Goal: Task Accomplishment & Management: Manage account settings

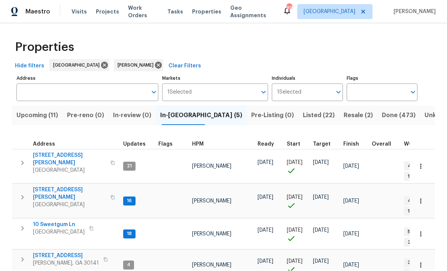
scroll to position [5, 0]
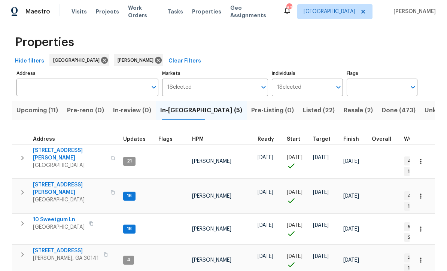
click at [45, 182] on span "61 Jeanette St" at bounding box center [69, 189] width 73 height 15
click at [49, 216] on span "10 Sweetgum Ln" at bounding box center [59, 219] width 52 height 7
click at [428, 154] on button "button" at bounding box center [421, 162] width 16 height 16
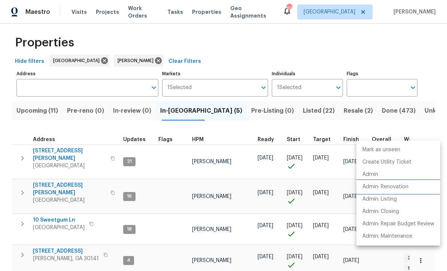
click at [404, 193] on li "Admin: Renovation" at bounding box center [398, 187] width 84 height 12
click at [315, 86] on div at bounding box center [223, 135] width 447 height 271
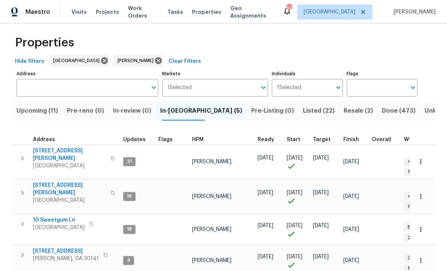
click at [344, 106] on span "Resale (2)" at bounding box center [358, 111] width 29 height 10
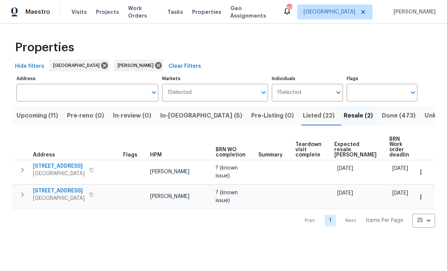
click at [46, 187] on span "76 Regent Ct" at bounding box center [59, 190] width 52 height 7
click at [184, 114] on span "In-reno (5)" at bounding box center [201, 115] width 82 height 10
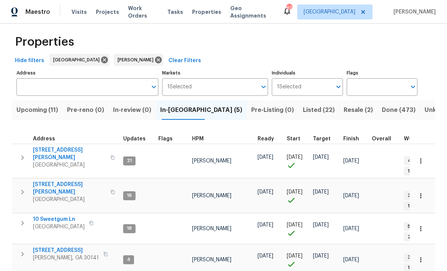
scroll to position [5, 0]
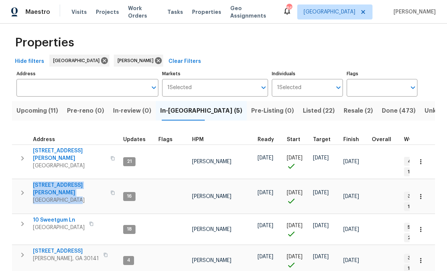
click at [35, 110] on span "Upcoming (11)" at bounding box center [37, 111] width 42 height 10
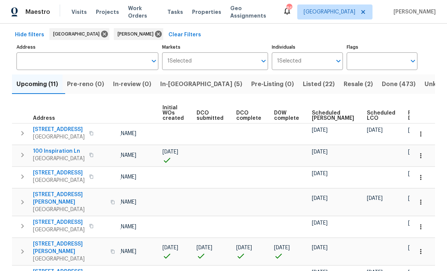
scroll to position [0, 53]
click at [408, 117] on span "Ready Date" at bounding box center [416, 115] width 16 height 10
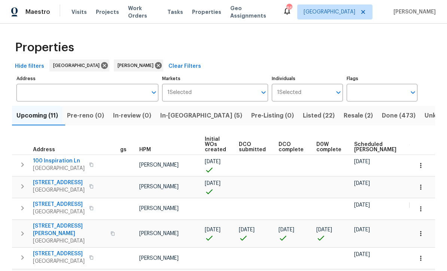
scroll to position [0, 10]
click at [426, 168] on button "button" at bounding box center [421, 165] width 16 height 16
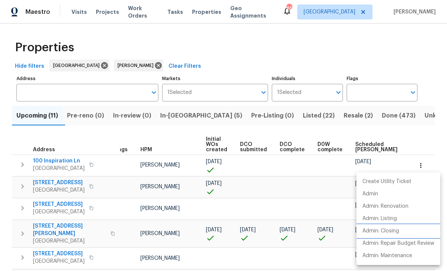
click at [399, 233] on p "Admin: Closing" at bounding box center [380, 231] width 37 height 8
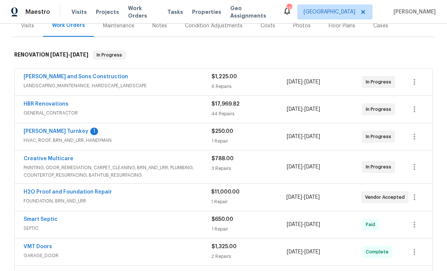
scroll to position [114, 0]
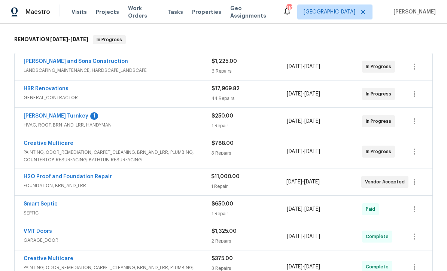
click at [37, 117] on link "[PERSON_NAME] Turnkey" at bounding box center [56, 115] width 65 height 5
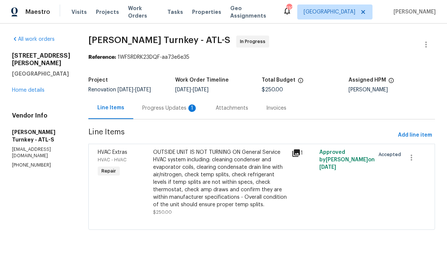
click at [148, 108] on div "Progress Updates 1" at bounding box center [169, 107] width 55 height 7
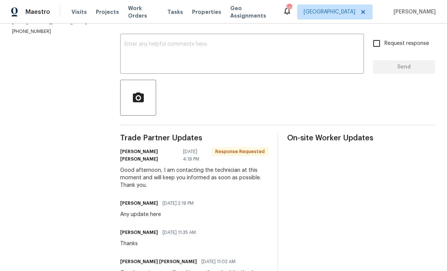
scroll to position [120, 0]
click at [129, 48] on textarea at bounding box center [242, 55] width 235 height 26
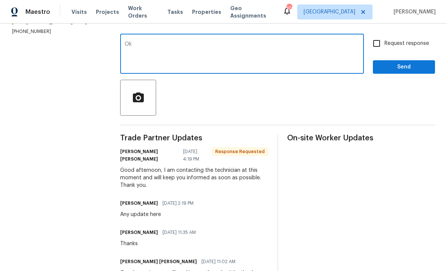
type textarea "Ok"
click at [397, 72] on span "Send" at bounding box center [404, 67] width 50 height 9
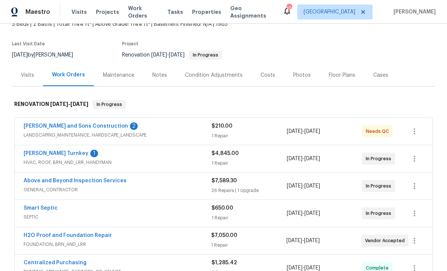
scroll to position [50, 0]
click at [48, 128] on link "[PERSON_NAME] and Sons Construction" at bounding box center [76, 125] width 104 height 5
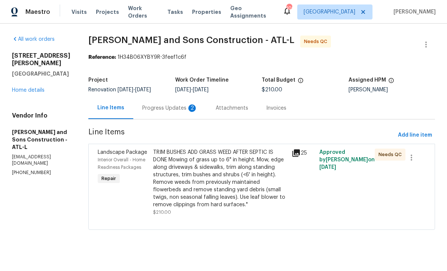
click at [149, 108] on div "Progress Updates 2" at bounding box center [169, 107] width 55 height 7
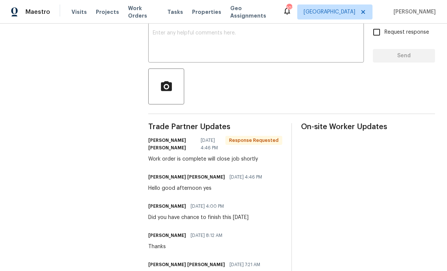
scroll to position [129, 0]
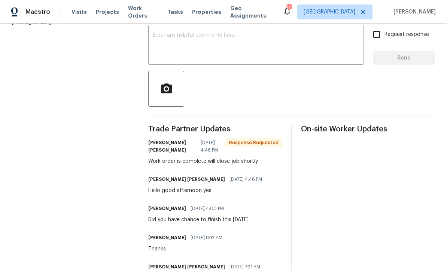
click at [158, 33] on textarea at bounding box center [256, 46] width 207 height 26
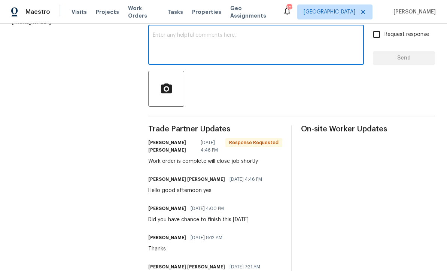
scroll to position [14, 0]
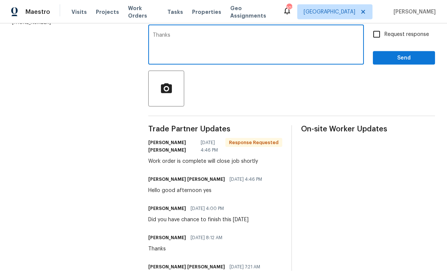
type textarea "Thanks"
click at [390, 54] on span "Send" at bounding box center [404, 58] width 50 height 9
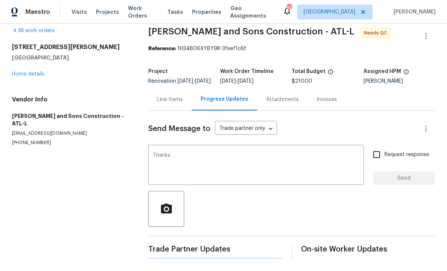
scroll to position [0, 0]
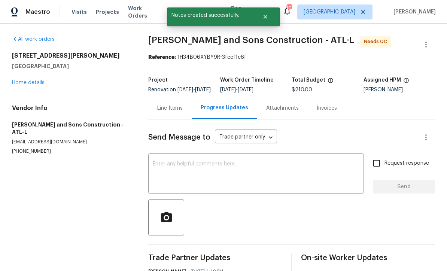
click at [165, 104] on div "Line Items" at bounding box center [169, 107] width 25 height 7
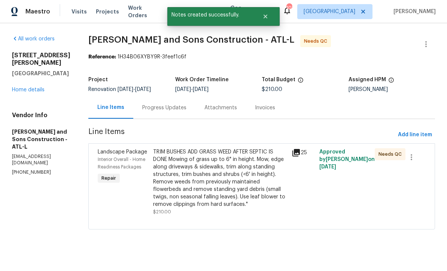
click at [172, 177] on div "TRIM BUSHES ADD GRASS WEED AFTER SEPTIC IS DONE Mowing of grass up to 6" in hei…" at bounding box center [220, 179] width 134 height 60
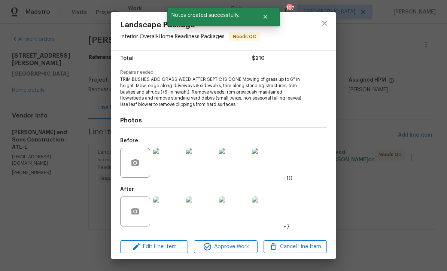
scroll to position [62, 0]
click at [172, 212] on img at bounding box center [168, 212] width 30 height 30
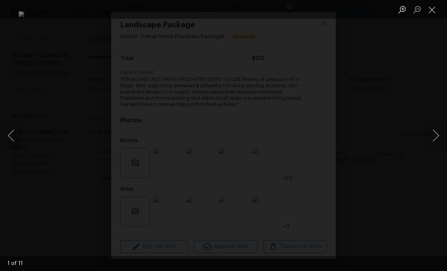
click at [438, 137] on button "Next image" at bounding box center [436, 136] width 22 height 30
click at [17, 141] on button "Previous image" at bounding box center [11, 136] width 22 height 30
click at [438, 136] on button "Next image" at bounding box center [436, 136] width 22 height 30
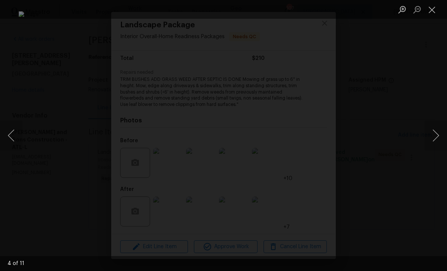
click at [12, 135] on button "Previous image" at bounding box center [11, 136] width 22 height 30
click at [437, 136] on button "Next image" at bounding box center [436, 136] width 22 height 30
click at [438, 136] on button "Next image" at bounding box center [436, 136] width 22 height 30
click at [438, 135] on button "Next image" at bounding box center [436, 136] width 22 height 30
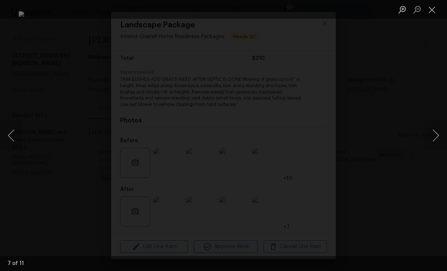
click at [438, 136] on button "Next image" at bounding box center [436, 136] width 22 height 30
click at [438, 135] on button "Next image" at bounding box center [436, 136] width 22 height 30
click at [437, 138] on button "Next image" at bounding box center [436, 136] width 22 height 30
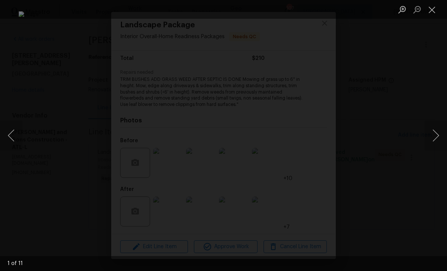
click at [438, 137] on button "Next image" at bounding box center [436, 136] width 22 height 30
click at [430, 8] on button "Close lightbox" at bounding box center [432, 9] width 15 height 13
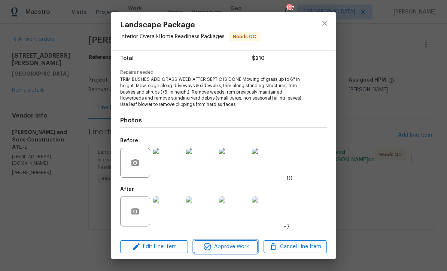
click at [218, 242] on span "Approve Work" at bounding box center [225, 246] width 59 height 9
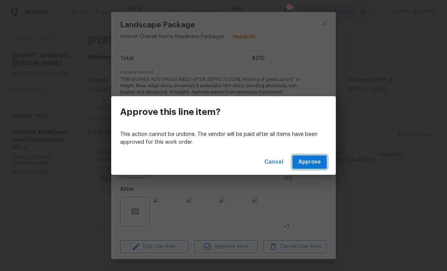
click at [315, 162] on span "Approve" at bounding box center [309, 162] width 22 height 9
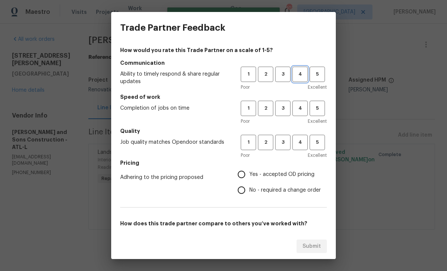
click at [300, 73] on span "4" at bounding box center [300, 74] width 14 height 9
click at [300, 108] on span "4" at bounding box center [300, 108] width 14 height 9
click at [294, 144] on span "4" at bounding box center [300, 142] width 14 height 9
click at [247, 176] on input "Yes - accepted OD pricing" at bounding box center [242, 175] width 16 height 16
radio input "true"
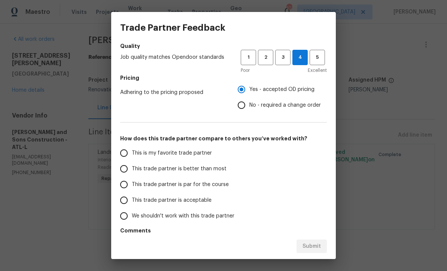
scroll to position [84, 0]
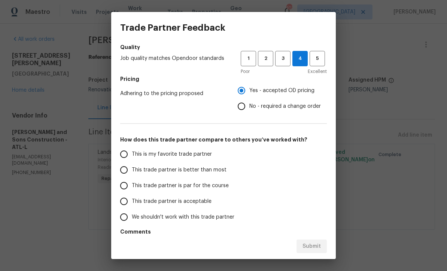
click at [124, 184] on input "This trade partner is par for the course" at bounding box center [124, 186] width 16 height 16
click at [311, 247] on span "Submit" at bounding box center [312, 246] width 18 height 9
radio input "true"
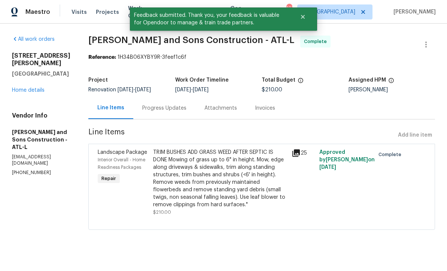
radio input "false"
click at [28, 90] on link "Home details" at bounding box center [28, 90] width 33 height 5
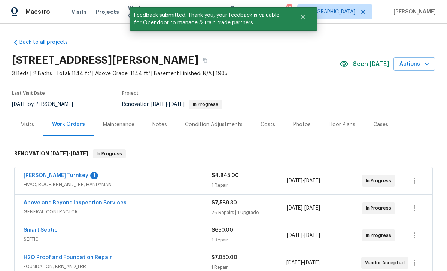
click at [39, 177] on link "Davis Turnkey" at bounding box center [56, 175] width 65 height 5
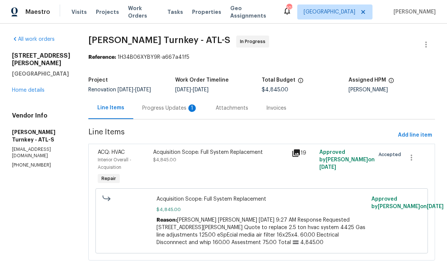
click at [145, 110] on div "Progress Updates 1" at bounding box center [169, 107] width 55 height 7
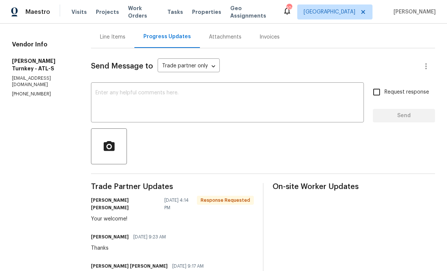
scroll to position [71, 0]
click at [101, 92] on textarea at bounding box center [227, 104] width 264 height 26
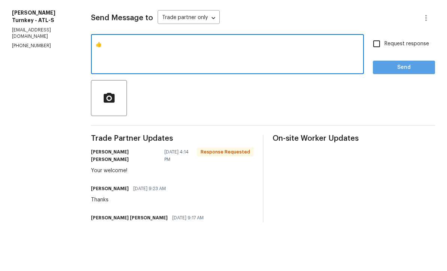
type textarea "👍"
click at [395, 112] on span "Send" at bounding box center [404, 116] width 50 height 9
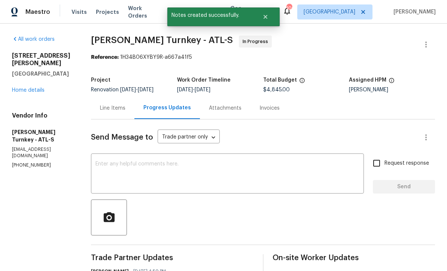
scroll to position [0, 0]
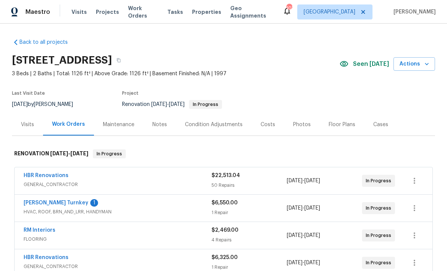
click at [39, 203] on link "[PERSON_NAME] Turnkey" at bounding box center [56, 202] width 65 height 5
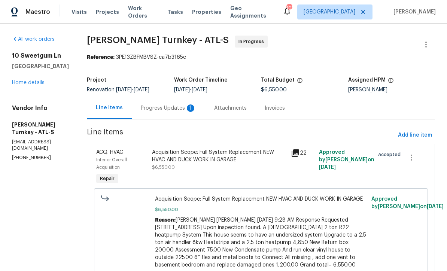
click at [151, 106] on div "Progress Updates 1" at bounding box center [168, 107] width 55 height 7
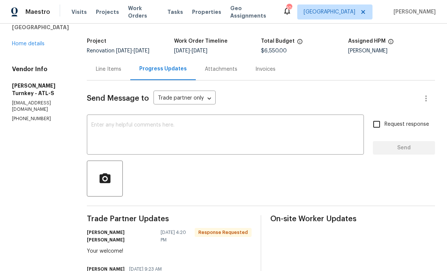
scroll to position [36, 0]
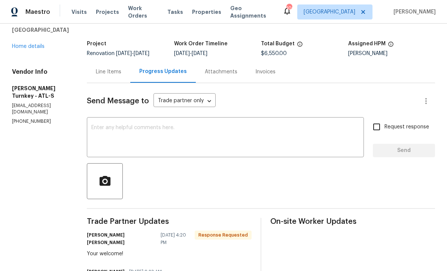
click at [91, 126] on textarea at bounding box center [225, 138] width 268 height 26
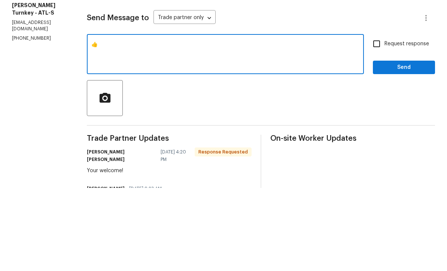
type textarea "👍"
click at [398, 146] on span "Send" at bounding box center [404, 150] width 50 height 9
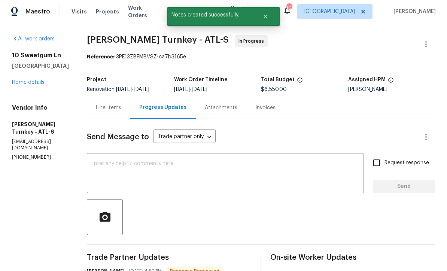
scroll to position [15, 0]
click at [28, 80] on link "Home details" at bounding box center [28, 82] width 33 height 5
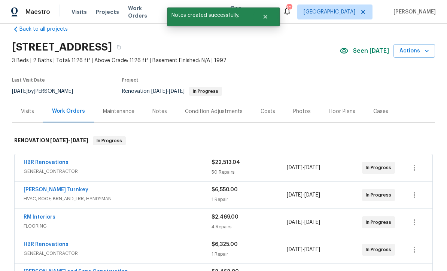
scroll to position [12, 0]
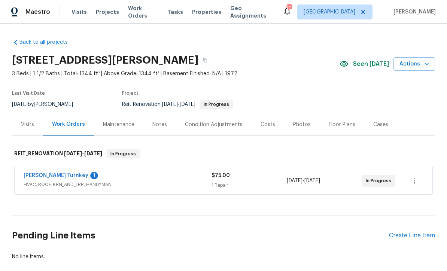
click at [36, 174] on link "[PERSON_NAME] Turnkey" at bounding box center [56, 175] width 65 height 5
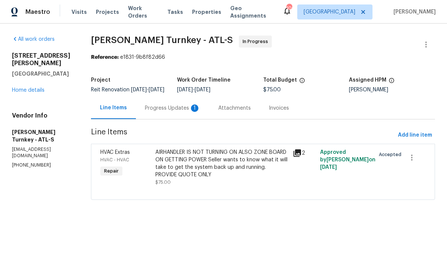
click at [154, 109] on div "Progress Updates 1" at bounding box center [172, 108] width 73 height 22
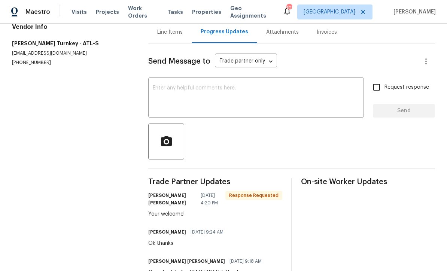
scroll to position [75, 0]
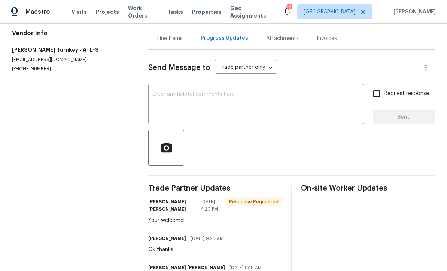
click at [154, 89] on div "x ​" at bounding box center [256, 105] width 216 height 38
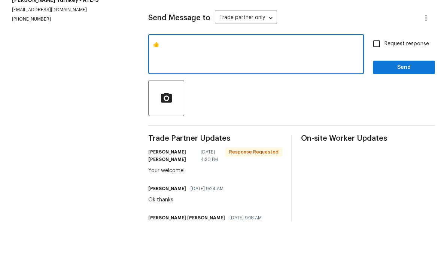
type textarea "👍"
click at [401, 113] on span "Send" at bounding box center [404, 117] width 50 height 9
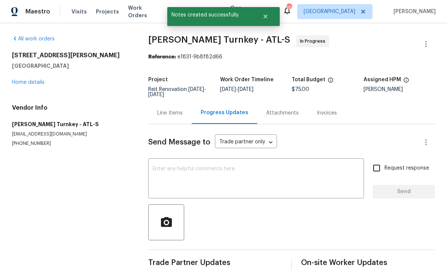
scroll to position [15, 0]
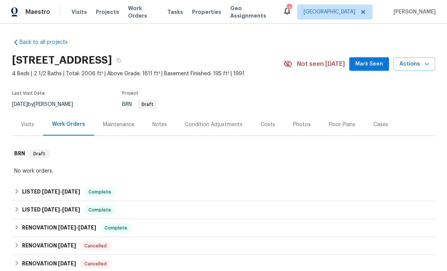
click at [299, 125] on div "Photos" at bounding box center [302, 124] width 18 height 7
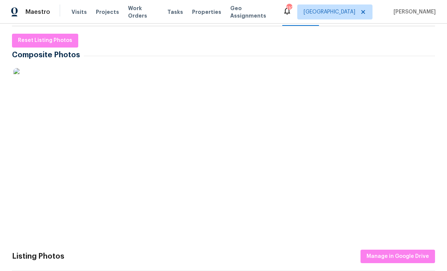
scroll to position [110, 0]
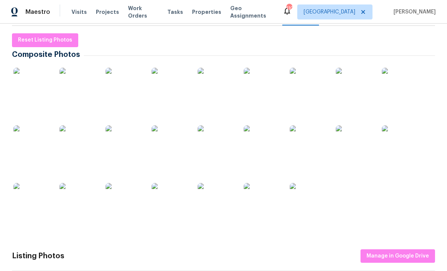
click at [121, 85] on img at bounding box center [124, 86] width 37 height 37
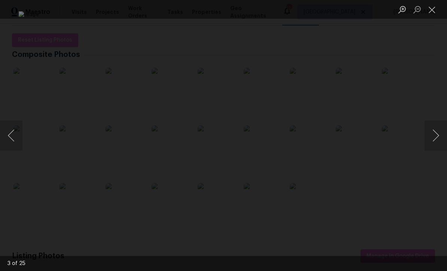
click at [430, 13] on button "Close lightbox" at bounding box center [432, 9] width 15 height 13
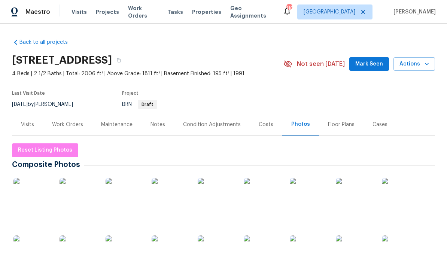
scroll to position [0, 0]
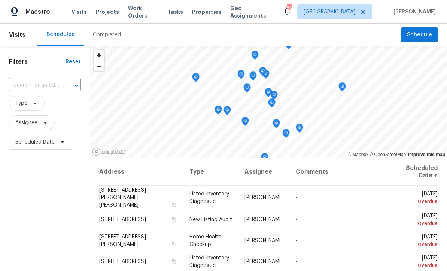
scroll to position [0, 0]
click at [47, 84] on input "text" at bounding box center [34, 86] width 51 height 12
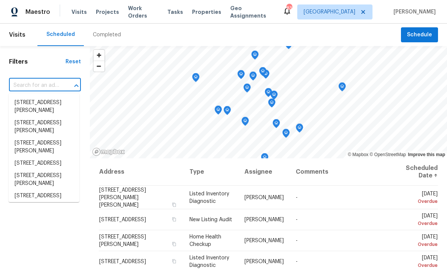
scroll to position [0, 0]
click at [29, 83] on input "text" at bounding box center [34, 86] width 51 height 12
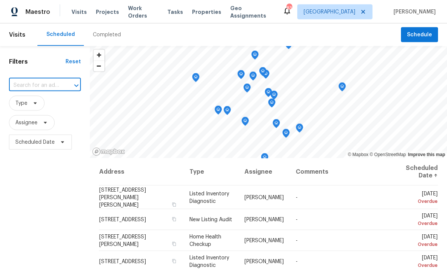
paste input "463 Amsterdam Way, Dallas, GA 30132"
type input "463 Amsterdam Way, Dallas, GA 30132"
click at [34, 104] on li "463 Amsterdam Way, Dallas, GA 30132" at bounding box center [44, 103] width 71 height 12
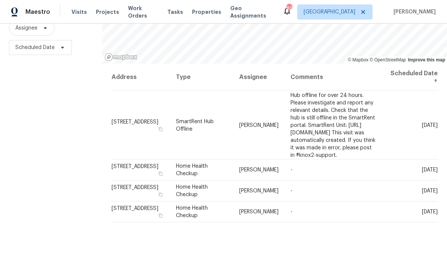
scroll to position [98, 0]
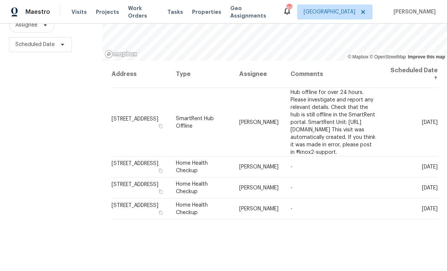
click at [0, 0] on icon at bounding box center [0, 0] width 0 height 0
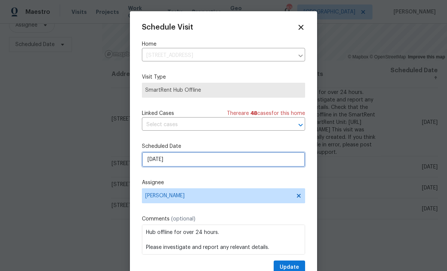
click at [178, 161] on input "10/1/2025" at bounding box center [223, 159] width 163 height 15
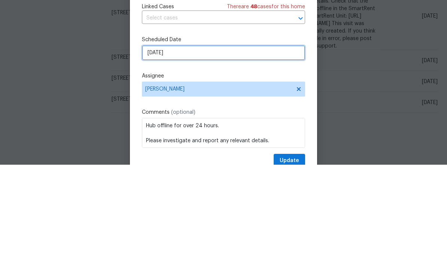
select select "9"
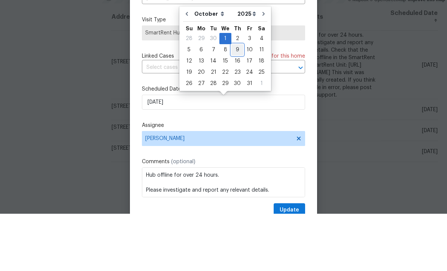
click at [238, 102] on div "9" at bounding box center [237, 107] width 12 height 10
type input "10/9/2025"
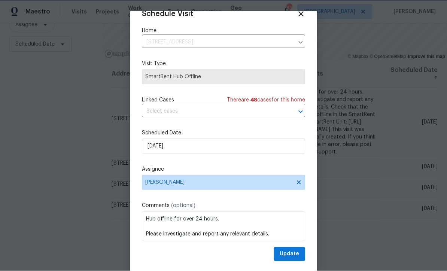
scroll to position [15, 0]
click at [291, 252] on span "Update" at bounding box center [289, 254] width 19 height 9
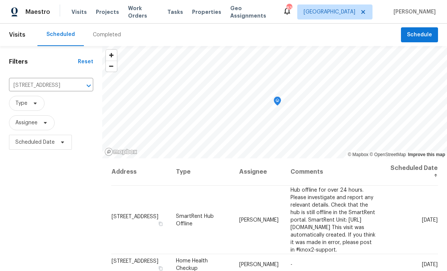
scroll to position [0, 0]
click at [418, 36] on span "Schedule" at bounding box center [419, 34] width 25 height 9
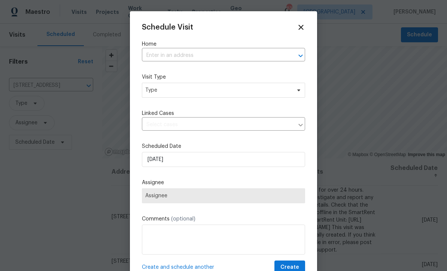
click at [157, 55] on input "text" at bounding box center [213, 56] width 142 height 12
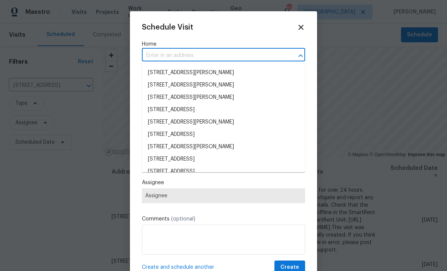
click at [155, 55] on input "text" at bounding box center [213, 56] width 142 height 12
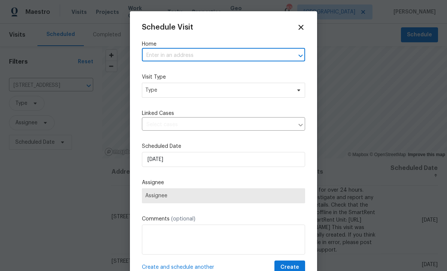
paste input "61 Jeanette St Dallas, GA 30157"
type input "61 Jeanette St Dallas, GA 30157"
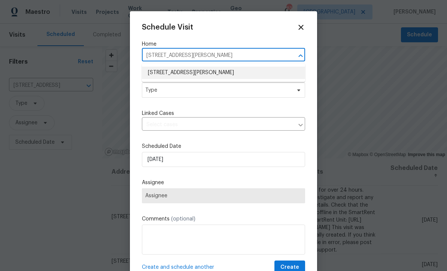
click at [164, 70] on li "61 Jeanette St, Dallas, GA 30157" at bounding box center [223, 73] width 163 height 12
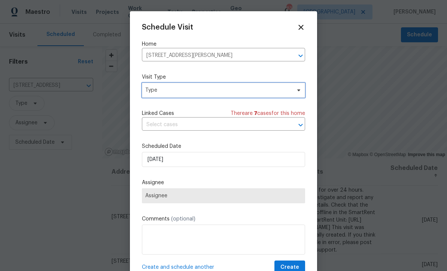
click at [155, 89] on span "Type" at bounding box center [218, 89] width 146 height 7
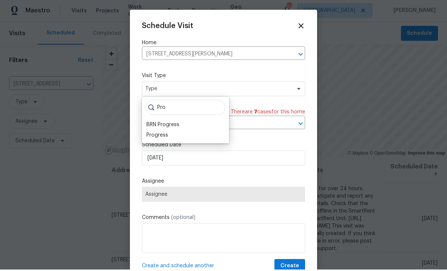
scroll to position [1, 0]
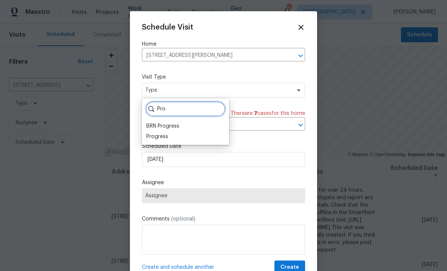
type input "Pro"
click at [159, 133] on div "Progress" at bounding box center [157, 136] width 22 height 7
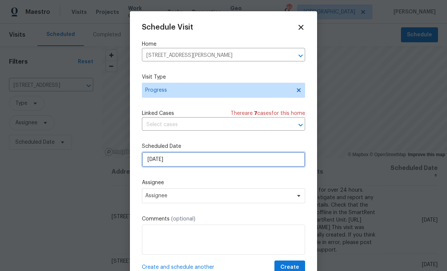
click at [154, 159] on input "9/29/2025" at bounding box center [223, 159] width 163 height 15
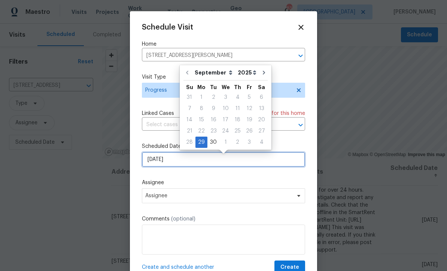
scroll to position [1, 0]
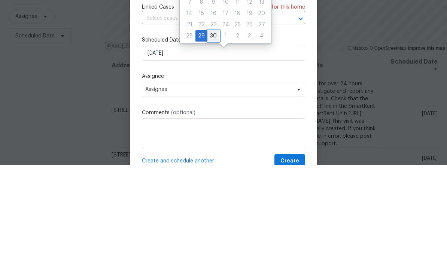
click at [212, 137] on div "30" at bounding box center [213, 142] width 12 height 10
type input "9/30/2025"
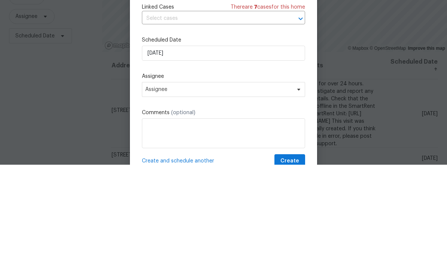
scroll to position [25, 0]
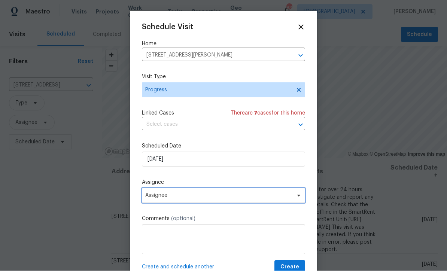
click at [152, 198] on span "Assignee" at bounding box center [218, 196] width 147 height 6
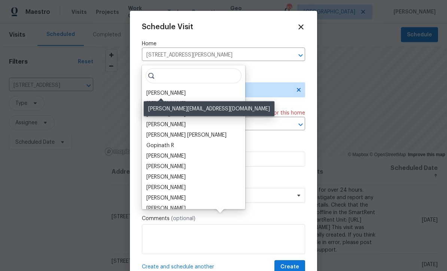
click at [154, 89] on div "[PERSON_NAME]" at bounding box center [165, 92] width 39 height 7
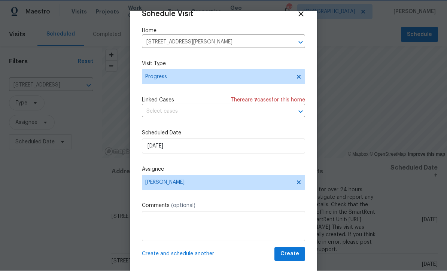
scroll to position [15, 0]
click at [290, 251] on span "Create" at bounding box center [289, 254] width 19 height 9
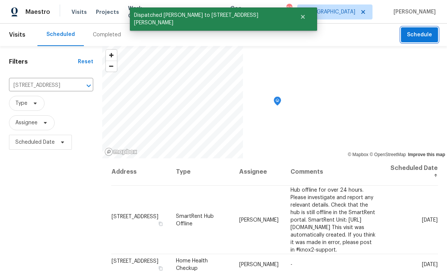
scroll to position [0, 0]
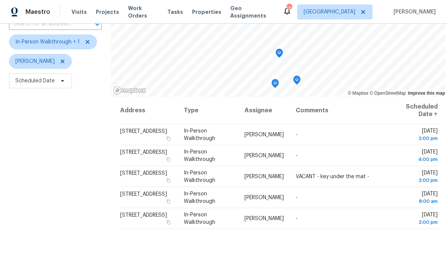
scroll to position [62, 0]
click at [124, 240] on div "Address Type Assignee Comments Scheduled Date ↑ [STREET_ADDRESS] In-Person Walk…" at bounding box center [279, 205] width 336 height 217
